Goal: Task Accomplishment & Management: Use online tool/utility

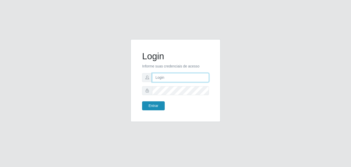
type input "[EMAIL_ADDRESS][DOMAIN_NAME]"
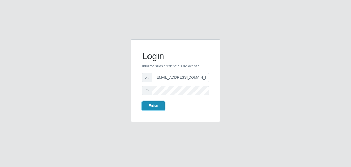
click at [155, 106] on button "Entrar" at bounding box center [153, 106] width 23 height 9
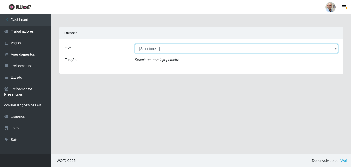
click at [337, 49] on select "[Selecione...] Mar Vermelho - Loja 04" at bounding box center [236, 48] width 203 height 9
select select "251"
click at [135, 44] on select "[Selecione...] Mar Vermelho - Loja 04" at bounding box center [236, 48] width 203 height 9
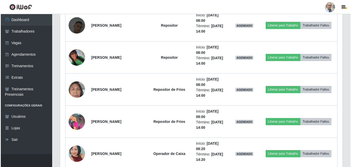
scroll to position [411, 0]
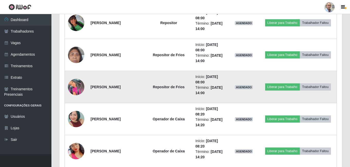
click at [77, 87] on img at bounding box center [76, 87] width 16 height 16
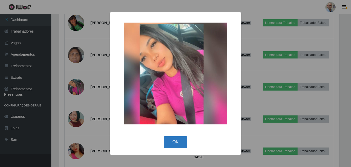
click at [177, 139] on button "OK" at bounding box center [176, 142] width 24 height 12
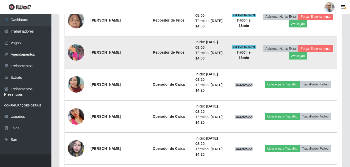
scroll to position [437, 0]
